Goal: Task Accomplishment & Management: Use online tool/utility

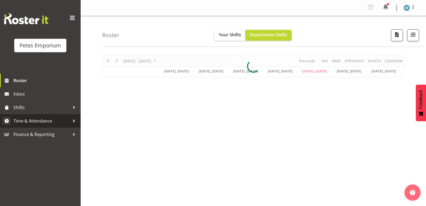
click at [55, 122] on span "Time & Attendance" at bounding box center [41, 121] width 56 height 8
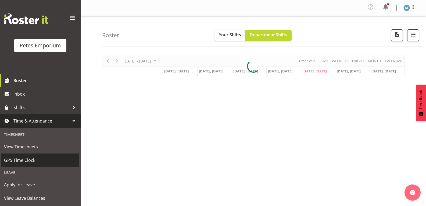
click at [56, 166] on link "GPS Time Clock" at bounding box center [40, 159] width 78 height 13
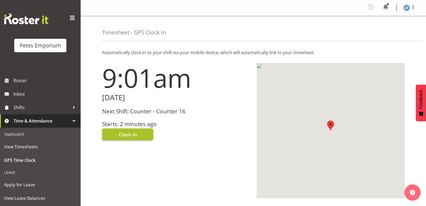
click at [137, 135] on button "Clock In" at bounding box center [127, 134] width 51 height 12
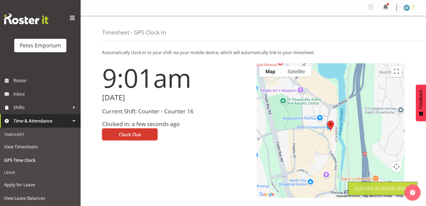
click at [412, 9] on span at bounding box center [413, 7] width 6 height 6
click at [402, 34] on link "Log Out" at bounding box center [391, 30] width 52 height 10
